Goal: Task Accomplishment & Management: Complete application form

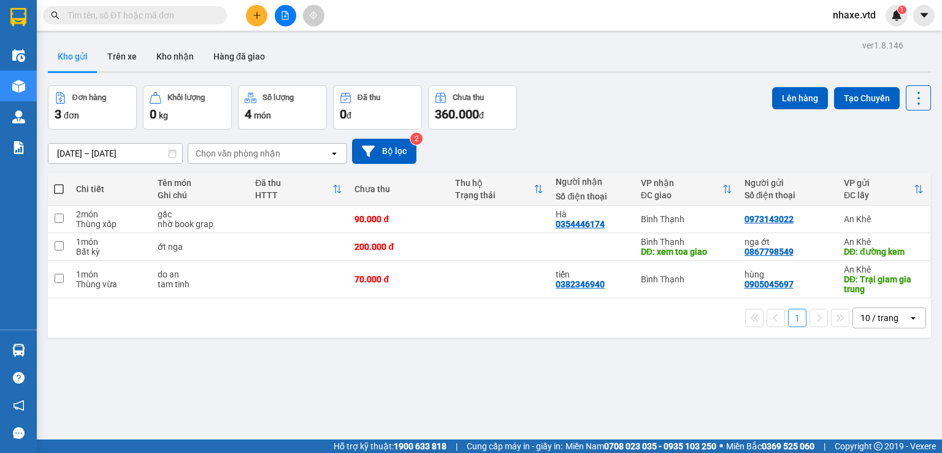
click at [154, 17] on input "text" at bounding box center [139, 15] width 145 height 13
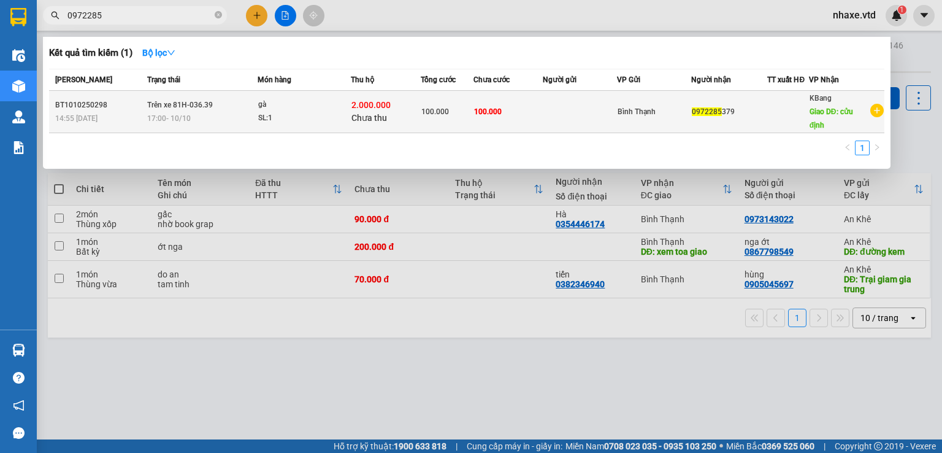
type input "0972285"
click at [510, 104] on td "100.000" at bounding box center [508, 112] width 69 height 42
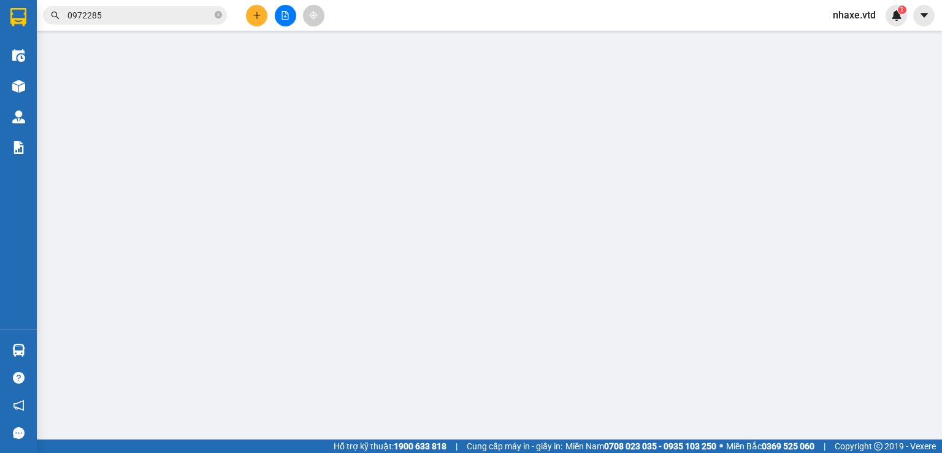
type input "0972285379"
type input "cửu định"
type input "100.000"
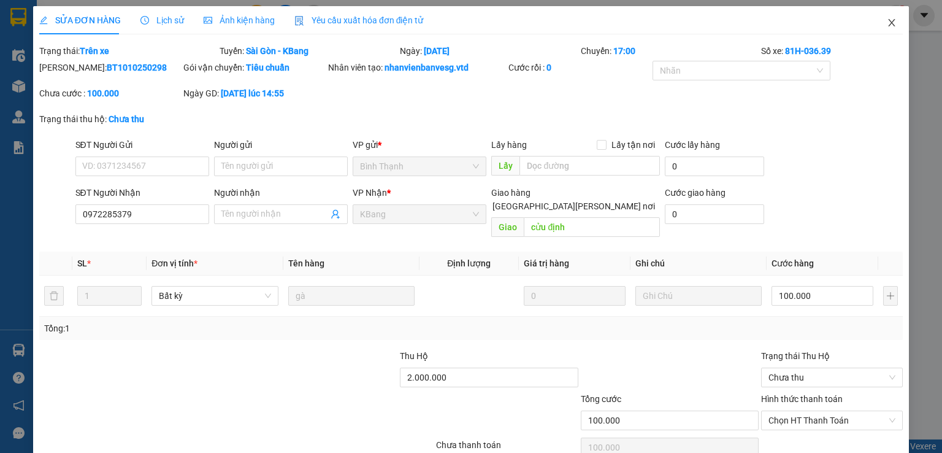
click at [889, 26] on icon "close" at bounding box center [892, 22] width 7 height 7
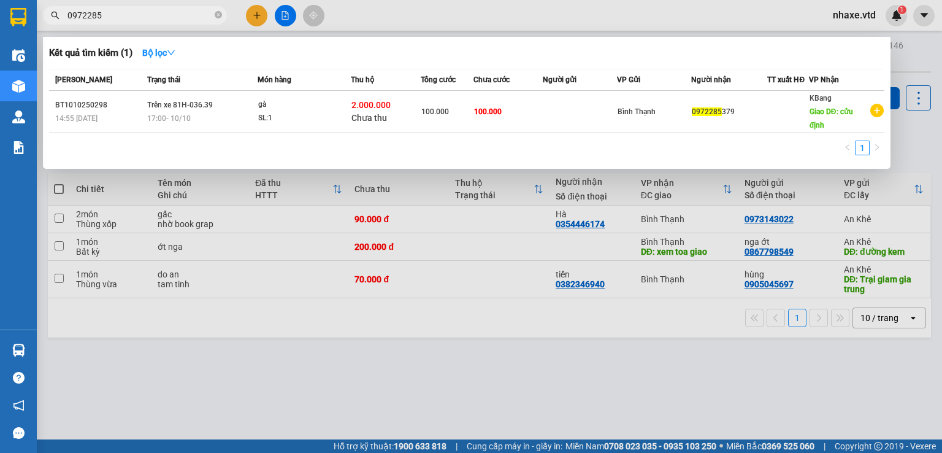
click at [173, 13] on input "0972285" at bounding box center [139, 15] width 145 height 13
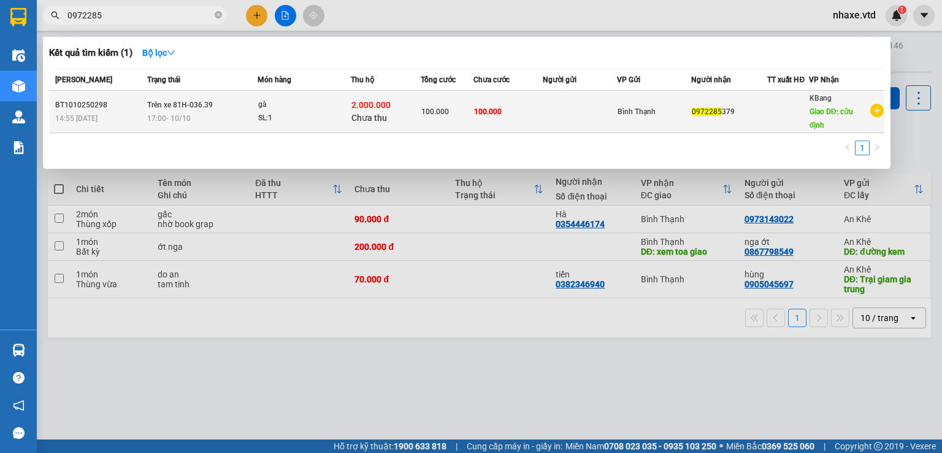
click at [333, 106] on div "gà" at bounding box center [304, 104] width 92 height 13
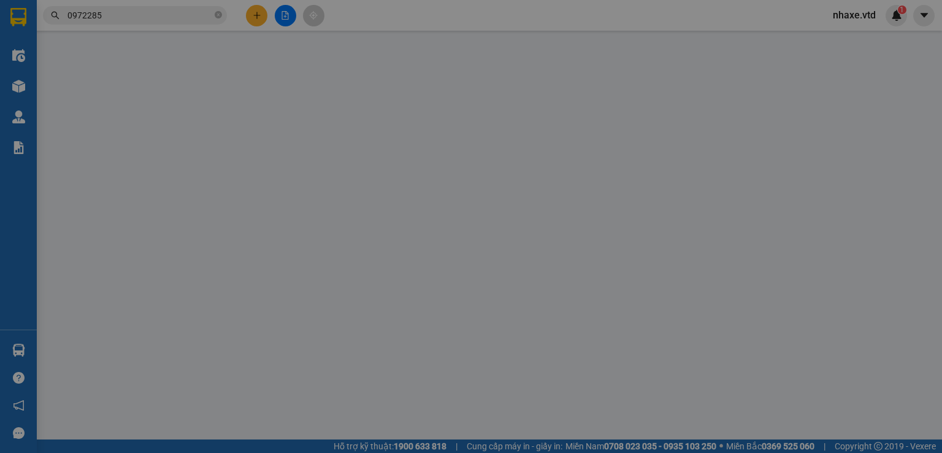
type input "0972285379"
type input "cửu định"
type input "100.000"
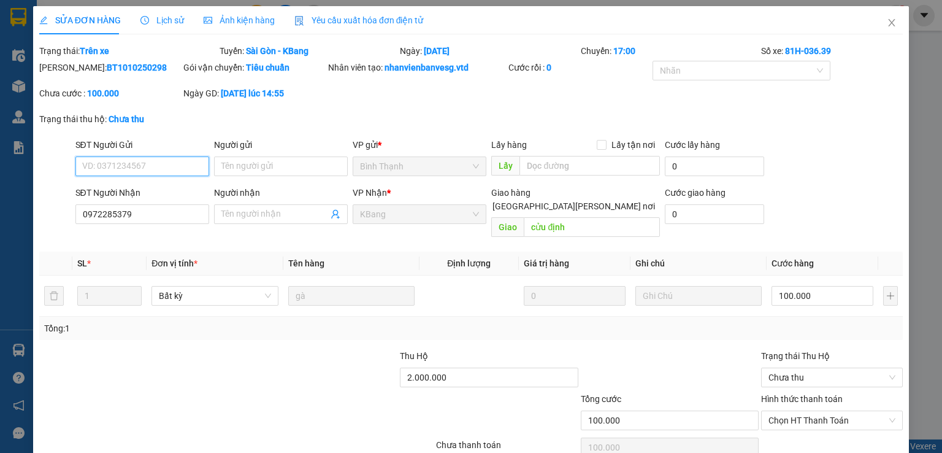
scroll to position [45, 0]
